Goal: Transaction & Acquisition: Purchase product/service

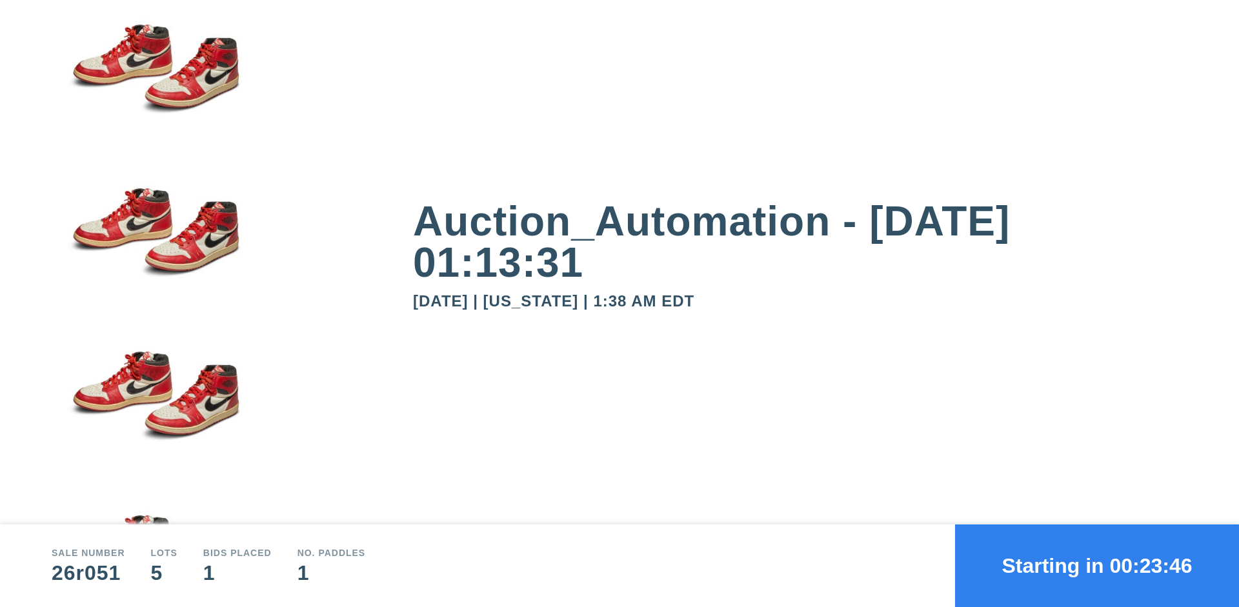
click at [1097, 566] on button "Starting in 00:23:46" at bounding box center [1097, 566] width 284 height 83
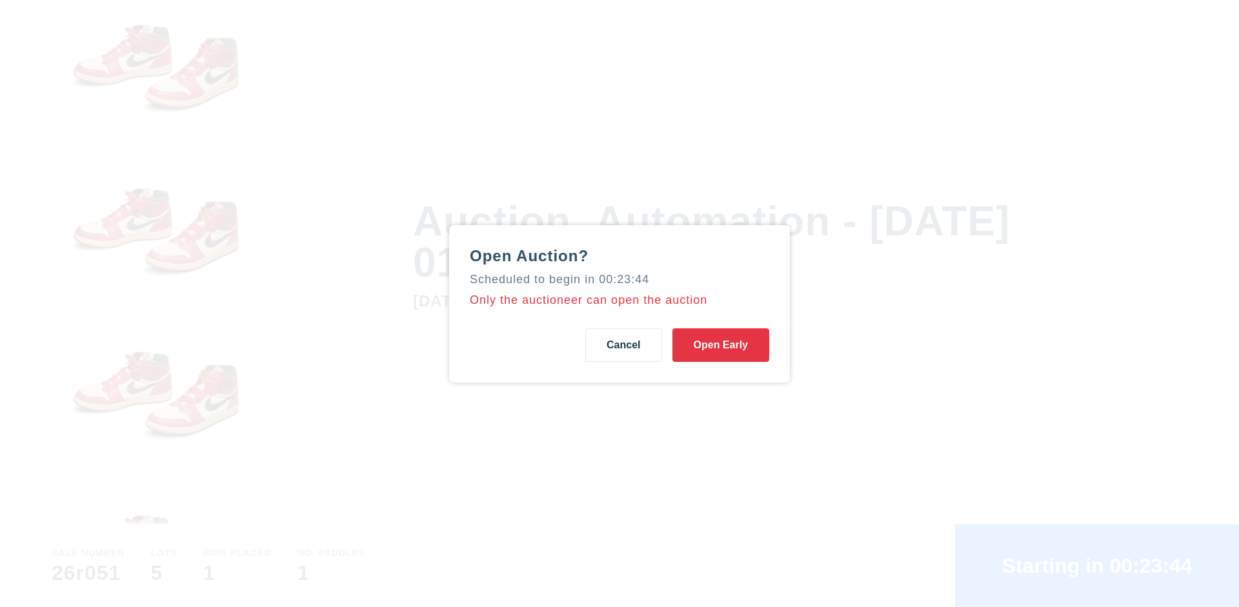
click at [721, 345] on button "Open Early" at bounding box center [720, 345] width 97 height 34
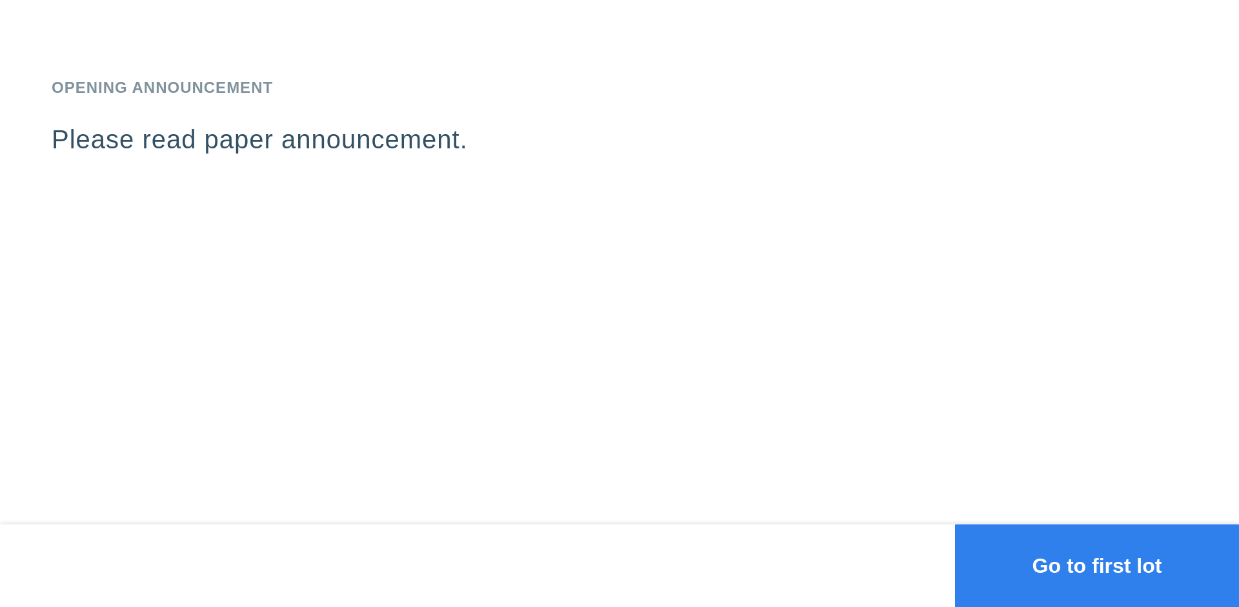
click at [1097, 566] on button "Go to first lot" at bounding box center [1097, 566] width 284 height 83
